Goal: Use online tool/utility: Utilize a website feature to perform a specific function

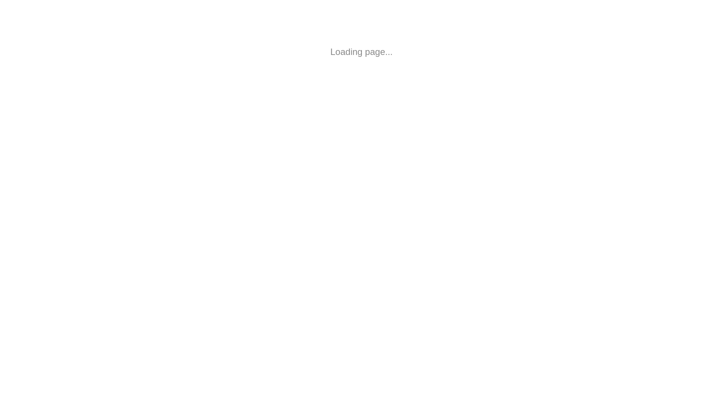
click at [326, 43] on html "Loading page..." at bounding box center [361, 52] width 723 height 104
drag, startPoint x: 358, startPoint y: 51, endPoint x: 294, endPoint y: 28, distance: 67.8
click at [293, 28] on body "Loading page..." at bounding box center [361, 52] width 723 height 104
click at [294, 28] on body "Loading page..." at bounding box center [361, 52] width 723 height 104
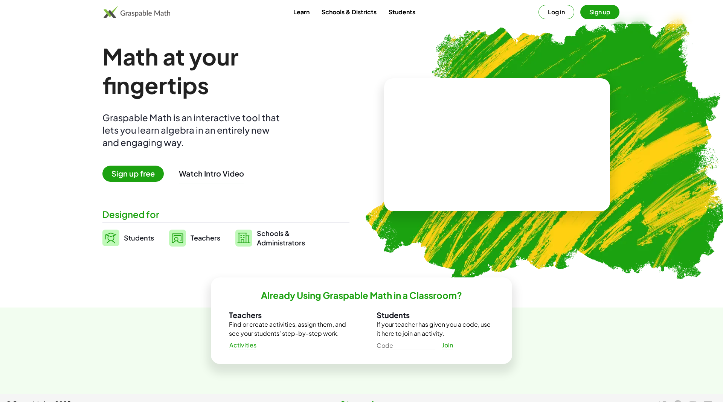
click at [608, 14] on button "Sign up" at bounding box center [599, 12] width 39 height 14
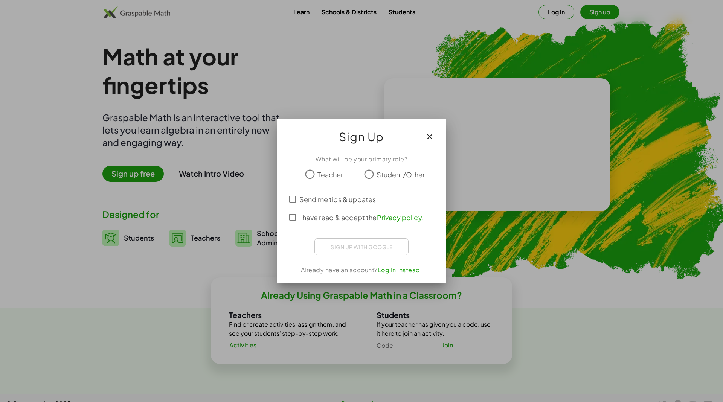
click at [428, 137] on icon "button" at bounding box center [429, 136] width 9 height 9
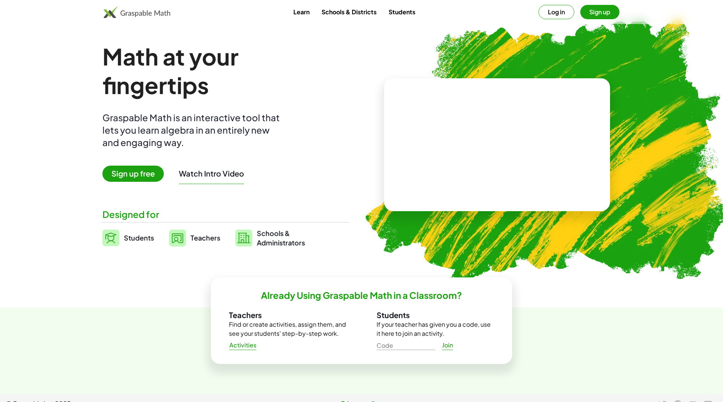
click at [552, 11] on button "Log in" at bounding box center [556, 12] width 36 height 14
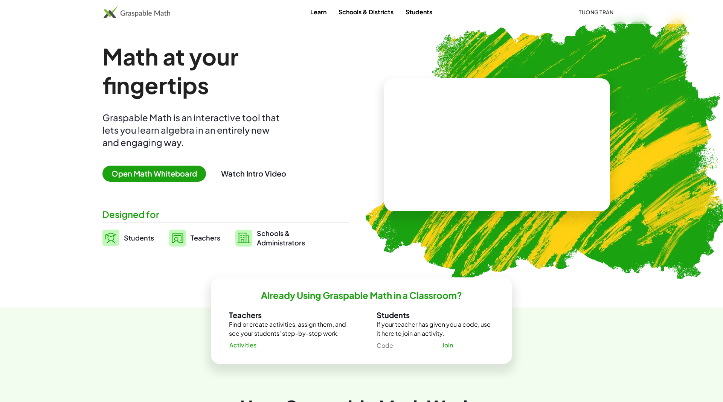
click at [154, 175] on span "Open Math Whiteboard" at bounding box center [154, 174] width 104 height 16
click at [154, 177] on span "Open Math Whiteboard" at bounding box center [154, 174] width 104 height 16
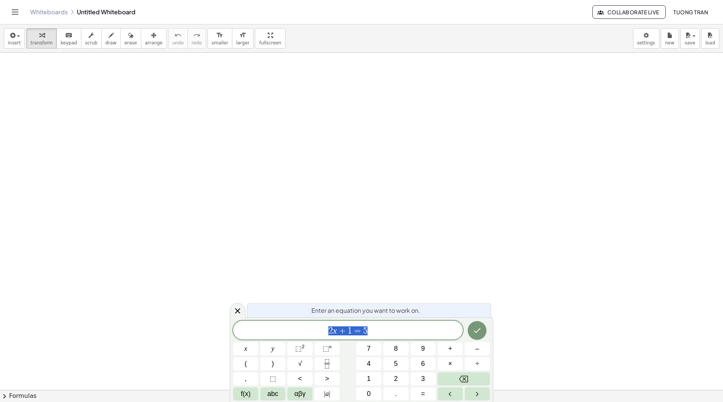
click at [385, 324] on div "* 2 x + 1 = 5" at bounding box center [348, 330] width 230 height 19
click at [379, 328] on span "​" at bounding box center [348, 331] width 230 height 11
click at [357, 331] on span "​" at bounding box center [348, 331] width 230 height 11
click at [245, 393] on span "f(x)" at bounding box center [246, 394] width 10 height 10
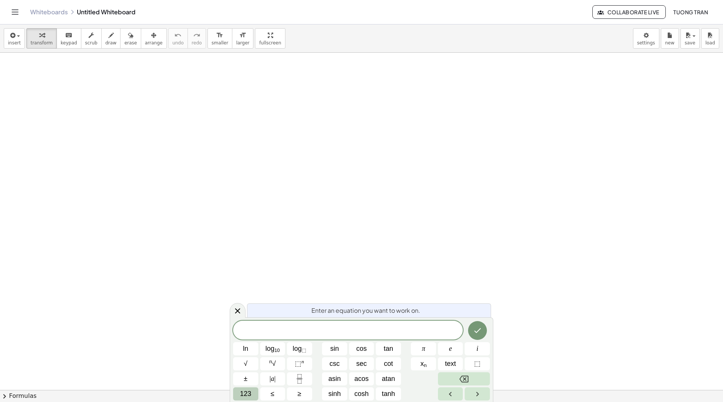
click at [254, 393] on button "123" at bounding box center [245, 393] width 25 height 13
click at [276, 392] on span "abc" at bounding box center [272, 394] width 11 height 10
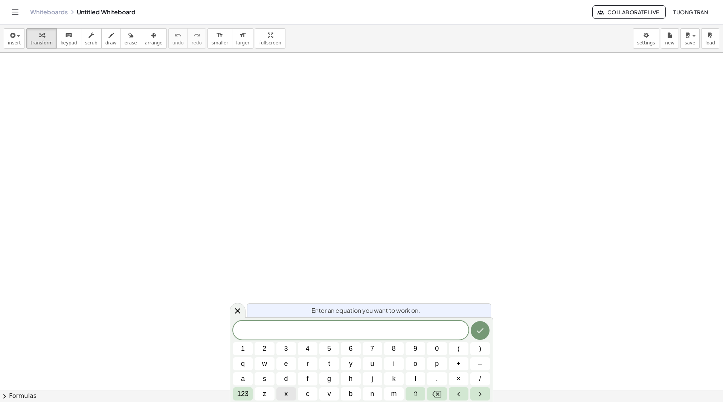
click at [289, 392] on button "x" at bounding box center [286, 393] width 20 height 13
click at [371, 337] on div "x 2 ​" at bounding box center [350, 328] width 235 height 21
click at [479, 332] on icon "Done" at bounding box center [479, 329] width 9 height 9
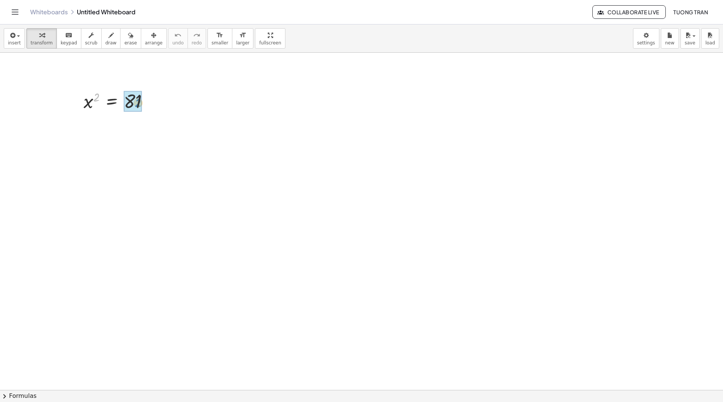
drag, startPoint x: 96, startPoint y: 96, endPoint x: 136, endPoint y: 102, distance: 40.6
click at [153, 126] on div at bounding box center [132, 126] width 104 height 27
click at [126, 156] on div at bounding box center [132, 152] width 104 height 25
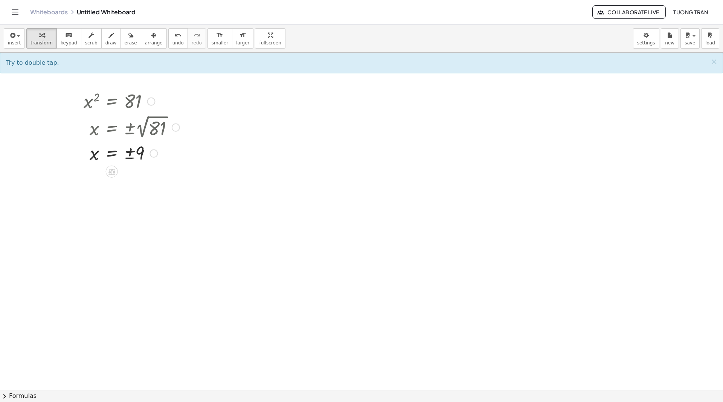
click at [136, 154] on div at bounding box center [132, 152] width 104 height 25
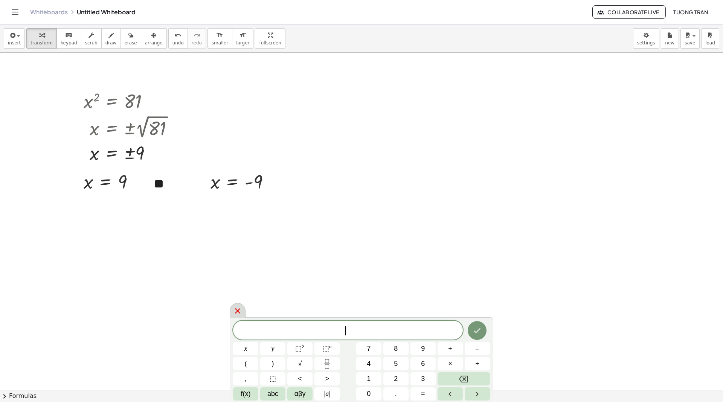
click at [240, 311] on icon at bounding box center [237, 310] width 9 height 9
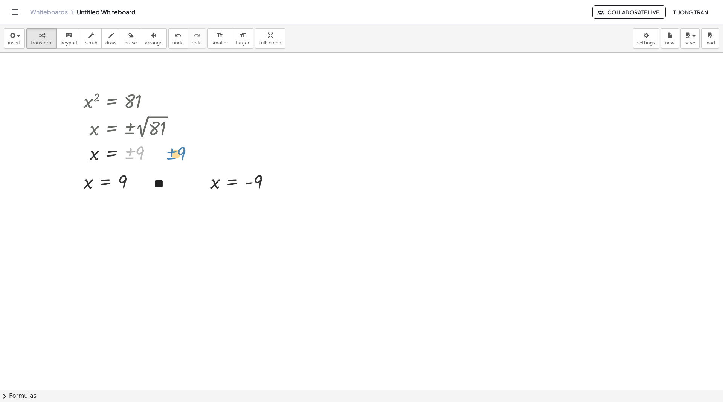
drag, startPoint x: 127, startPoint y: 154, endPoint x: 169, endPoint y: 155, distance: 41.4
click at [169, 155] on div at bounding box center [132, 152] width 104 height 25
